Goal: Information Seeking & Learning: Learn about a topic

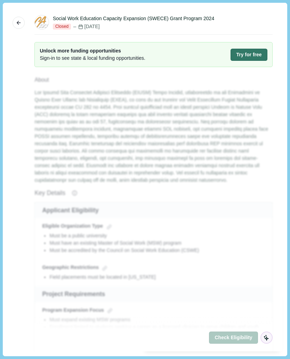
click at [226, 16] on div "Social Work Education Capacity Expansion (SWECE) Grant Program 2024" at bounding box center [162, 18] width 219 height 7
click at [16, 19] on button "More" at bounding box center [18, 23] width 12 height 12
click at [22, 20] on button "More" at bounding box center [18, 23] width 12 height 12
